Goal: Information Seeking & Learning: Learn about a topic

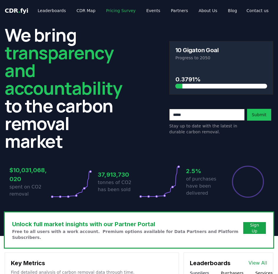
click at [111, 9] on link "Pricing Survey" at bounding box center [120, 10] width 39 height 11
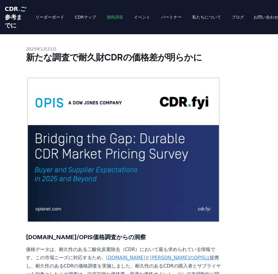
click at [107, 19] on font "価格調査" at bounding box center [115, 17] width 17 height 5
click at [75, 19] on font "CDRマップ" at bounding box center [85, 17] width 21 height 5
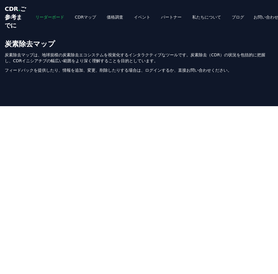
click at [44, 19] on font "リーダーボード" at bounding box center [49, 17] width 29 height 5
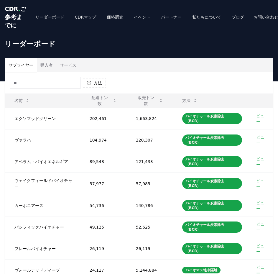
click at [40, 68] on font "購入者" at bounding box center [46, 65] width 12 height 5
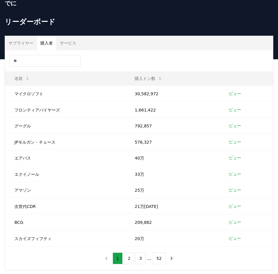
scroll to position [29, 0]
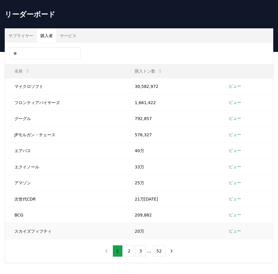
click at [231, 233] on font "ビュー" at bounding box center [235, 231] width 12 height 5
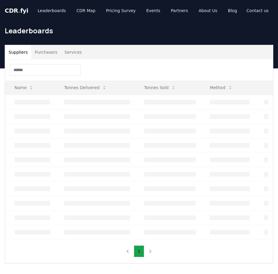
scroll to position [29, 0]
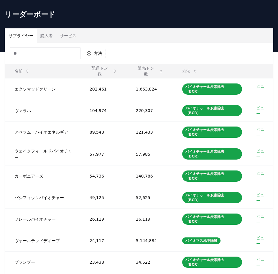
click at [62, 38] on font "サービス" at bounding box center [68, 35] width 17 height 5
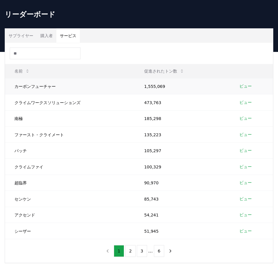
click at [242, 88] on font "ビュー" at bounding box center [245, 86] width 12 height 5
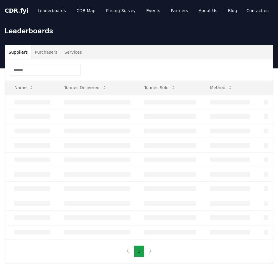
scroll to position [29, 0]
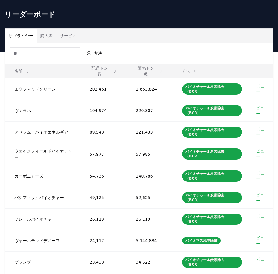
click at [66, 43] on button "サービス" at bounding box center [68, 36] width 24 height 14
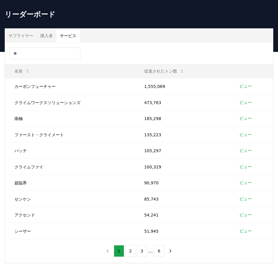
click at [47, 43] on button "購入者" at bounding box center [46, 36] width 19 height 14
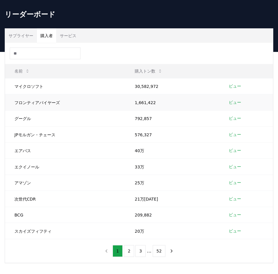
click at [236, 105] on font "ビュー" at bounding box center [235, 102] width 12 height 5
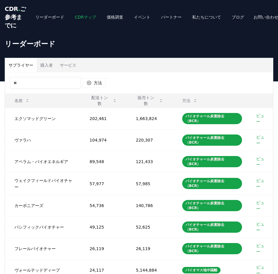
click at [75, 19] on font "CDRマップ" at bounding box center [85, 17] width 21 height 5
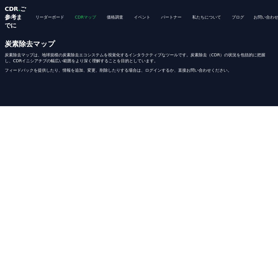
click at [75, 19] on font "CDRマップ" at bounding box center [85, 17] width 21 height 5
click at [107, 19] on font "価格調査" at bounding box center [115, 17] width 17 height 5
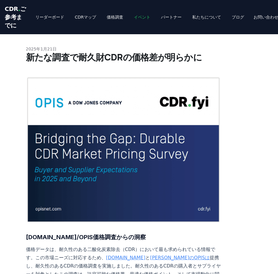
click at [129, 22] on link "イベント" at bounding box center [142, 17] width 26 height 11
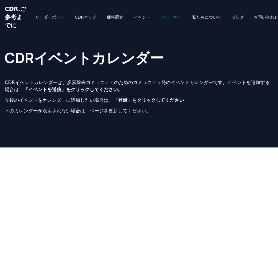
click at [161, 19] on font "パートナー" at bounding box center [171, 17] width 21 height 5
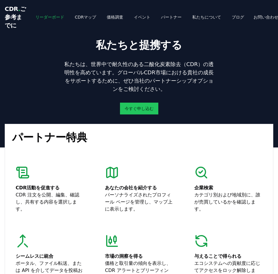
click at [43, 19] on font "リーダーボード" at bounding box center [49, 17] width 29 height 5
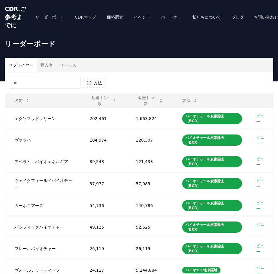
click at [9, 15] on font "ご参考までに" at bounding box center [15, 17] width 21 height 24
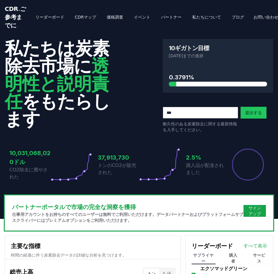
click at [9, 19] on font "ご参考までに" at bounding box center [15, 17] width 21 height 24
click at [232, 19] on font "ブログ" at bounding box center [238, 17] width 12 height 5
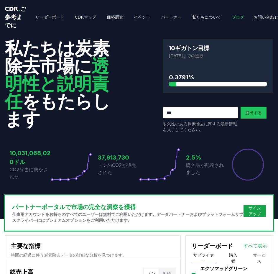
click at [232, 19] on font "ブログ" at bounding box center [238, 17] width 12 height 5
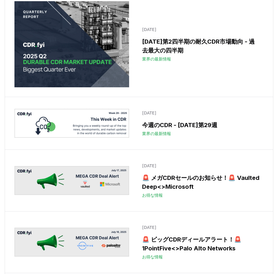
scroll to position [1062, 0]
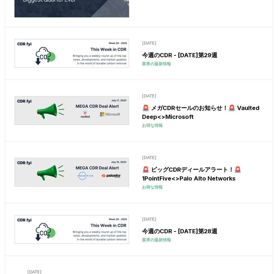
scroll to position [1180, 0]
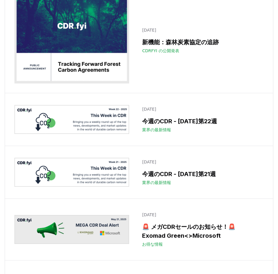
scroll to position [2123, 0]
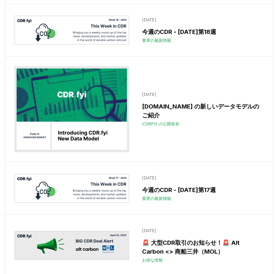
scroll to position [2802, 0]
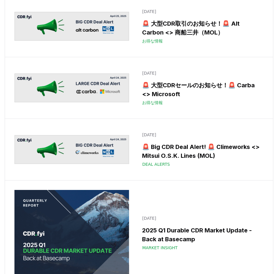
scroll to position [3008, 0]
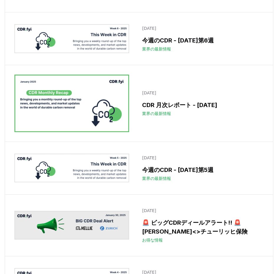
scroll to position [4630, 0]
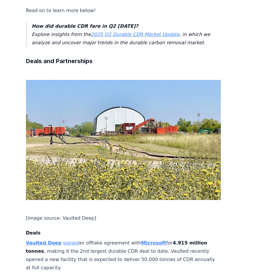
scroll to position [268, 0]
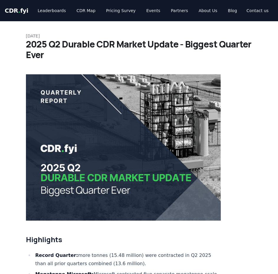
click at [188, 34] on p "July 24, 2025" at bounding box center [139, 36] width 227 height 6
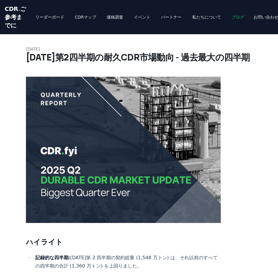
drag, startPoint x: 209, startPoint y: 22, endPoint x: 199, endPoint y: 21, distance: 9.5
click at [227, 22] on link "ブログ" at bounding box center [238, 17] width 22 height 11
click at [232, 19] on font "ブログ" at bounding box center [238, 17] width 12 height 5
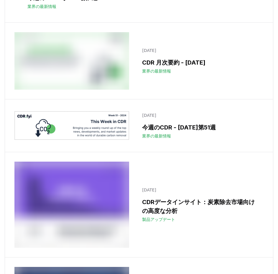
scroll to position [5073, 0]
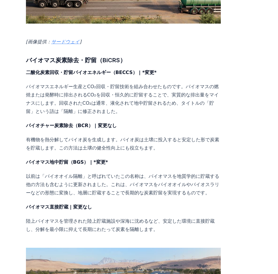
scroll to position [914, 0]
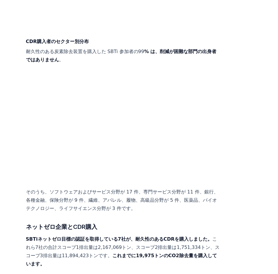
scroll to position [590, 0]
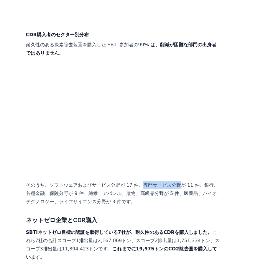
drag, startPoint x: 117, startPoint y: 174, endPoint x: 149, endPoint y: 175, distance: 31.6
click at [149, 182] on font "そのうち、ソフトウェアおよびサービス分野が 17 件、専門サービス分野が 11 件、銀行、各種金融、保険分野が 9 件、繊維、アパレル、履物、高級品分野が 5…" at bounding box center [122, 193] width 193 height 22
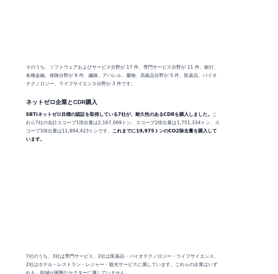
scroll to position [737, 0]
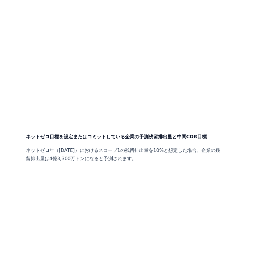
scroll to position [1681, 0]
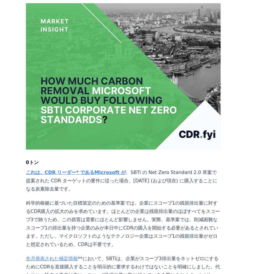
scroll to position [147, 0]
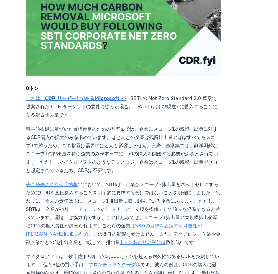
click at [98, 96] on font "これは、CDR リーダー* であるMicrosoft が" at bounding box center [76, 99] width 100 height 6
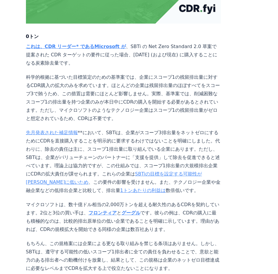
scroll to position [206, 0]
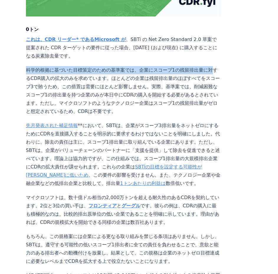
drag, startPoint x: 235, startPoint y: 51, endPoint x: 249, endPoint y: 0, distance: 53.2
click at [233, 50] on article "2025年5月7日 ゼロ対2000万 0トン これは、CDR リーダー* であるMicrosoft が 、SBTi の Net Zero Standard 2…" at bounding box center [139, 197] width 227 height 738
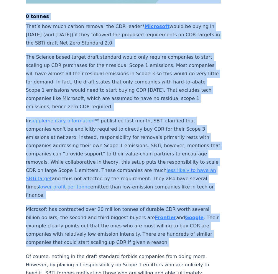
scroll to position [354, 0]
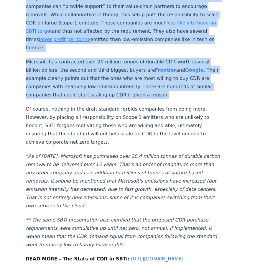
drag, startPoint x: 28, startPoint y: 43, endPoint x: 123, endPoint y: 228, distance: 207.5
click at [123, 228] on article "May 07, 2025 Zero vs 20 Million 0 tonnes That’s how much carbon removal the CDR…" at bounding box center [139, 60] width 227 height 787
copy article "Zero vs 20 Million 0 tonnes That’s how much carbon removal the CDR leader* Micr…"
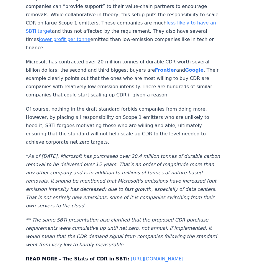
click at [162, 256] on link "https://www.cdr.fyi/blog/the-stats-of-cdr-in-sbti" at bounding box center [157, 259] width 52 height 6
click at [134, 256] on link "https://www.cdr.fyi/blog/the-stats-of-cdr-in-sbti" at bounding box center [157, 259] width 52 height 6
drag, startPoint x: 116, startPoint y: 239, endPoint x: 72, endPoint y: 255, distance: 47.0
click at [72, 255] on div "0 tonnes That’s how much carbon removal the CDR leader* Microsoft would be buyi…" at bounding box center [123, 82] width 195 height 745
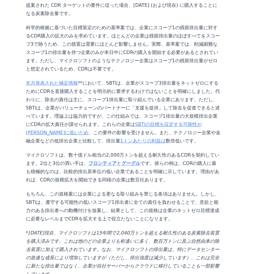
scroll to position [278, 0]
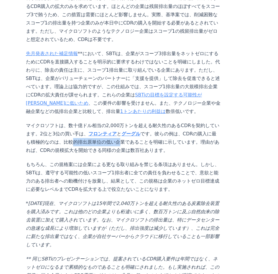
drag, startPoint x: 54, startPoint y: 131, endPoint x: 102, endPoint y: 131, distance: 48.4
click at [102, 131] on font "です。彼らの例は、CDRの購入に最も積極的なのは、比較的排出原単位の低い企業であることを明確に示しています。理由があれば、CDRの規模拡大を開始できる同様の企…" at bounding box center [122, 142] width 193 height 22
click at [108, 131] on font "です。彼らの例は、CDRの購入に最も積極的なのは、比較的排出原単位の低い企業であることを明確に示しています。理由があれば、CDRの規模拡大を開始できる同様の企…" at bounding box center [122, 142] width 193 height 22
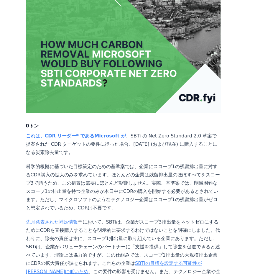
scroll to position [101, 0]
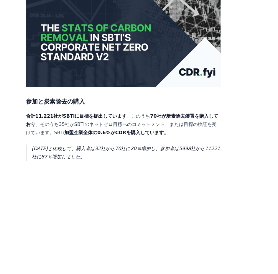
scroll to position [147, 0]
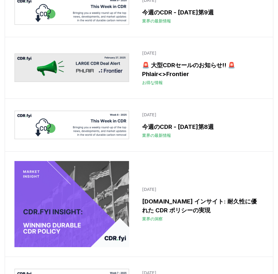
scroll to position [4955, 0]
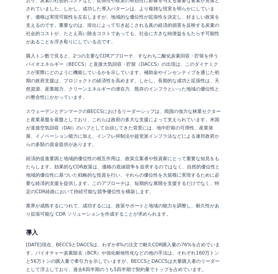
scroll to position [295, 0]
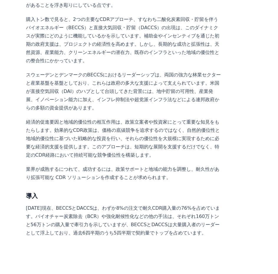
scroll to position [324, 0]
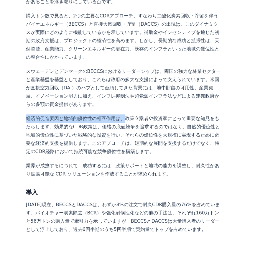
drag, startPoint x: 28, startPoint y: 88, endPoint x: 120, endPoint y: 88, distance: 91.7
click at [120, 116] on font "経済的促進要因と地域的優位性の相互作用は、政策立案者や投資家にとって重要な知見をもたらします。効果的なCDR政策は、価格の底値競争を追求するのではなく、自然的…" at bounding box center [123, 135] width 194 height 39
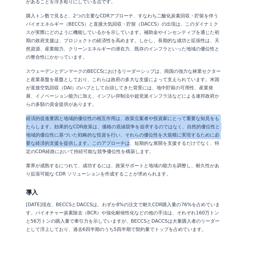
drag, startPoint x: 27, startPoint y: 88, endPoint x: 132, endPoint y: 114, distance: 108.9
click at [132, 116] on font "経済的促進要因と地域的優位性の相互作用は、政策立案者や投資家にとって重要な知見をもたらします。効果的なCDR政策は、価格の底値競争を追求するのではなく、自然的…" at bounding box center [123, 135] width 194 height 39
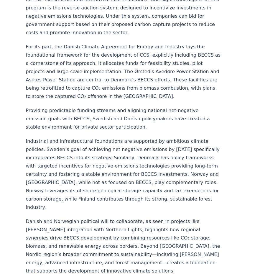
scroll to position [1475, 0]
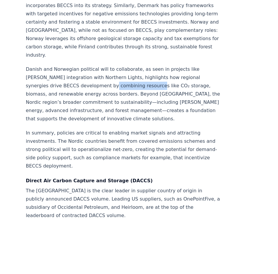
drag, startPoint x: 103, startPoint y: 74, endPoint x: 145, endPoint y: 75, distance: 41.6
click at [144, 74] on p "Danish and Norwegian political will to collaborate, as seen in projects like [P…" at bounding box center [123, 94] width 195 height 58
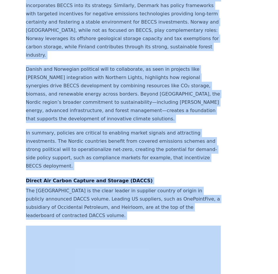
copy div "LOR . ips Dolorsitamet CON Adi Elitsed Doeius Tempor Incididu Utlab Et Dolo Mag…"
